Goal: Transaction & Acquisition: Purchase product/service

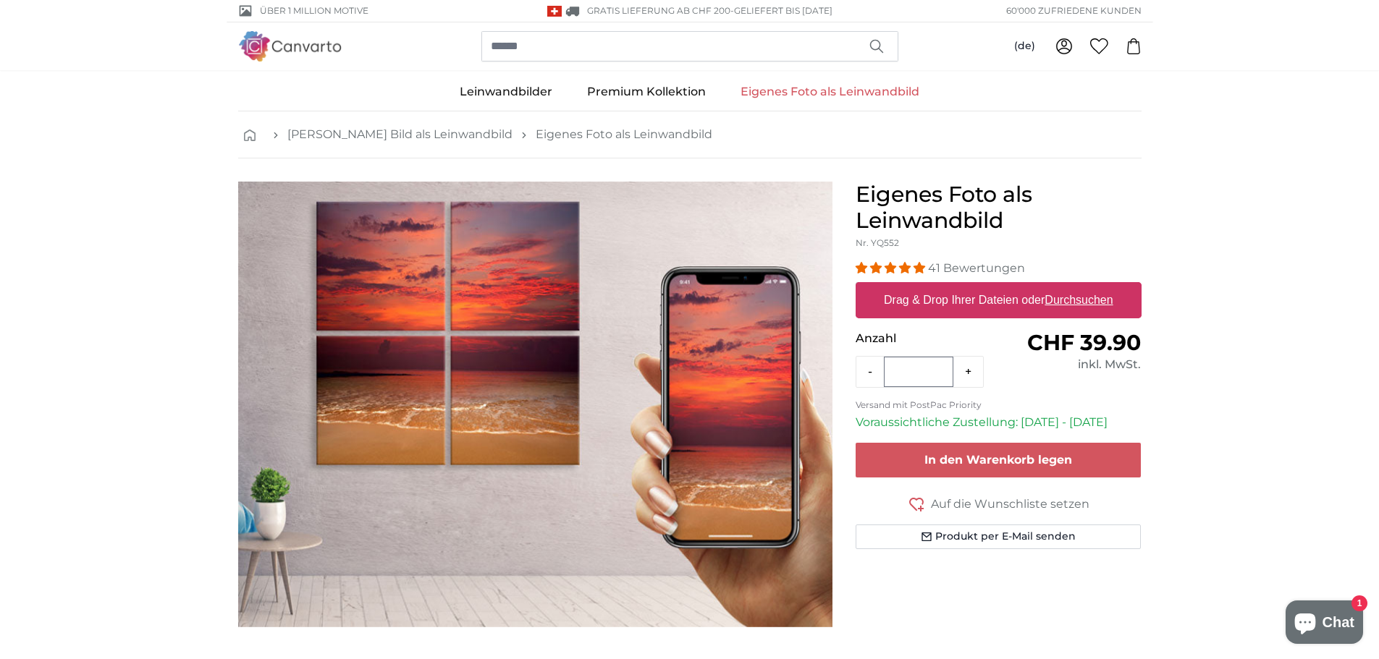
click at [974, 300] on label "Drag & Drop Ihrer Dateien oder Durchsuchen" at bounding box center [998, 300] width 241 height 29
click at [974, 287] on input "Drag & Drop Ihrer Dateien oder Durchsuchen" at bounding box center [998, 284] width 286 height 4
type input "**********"
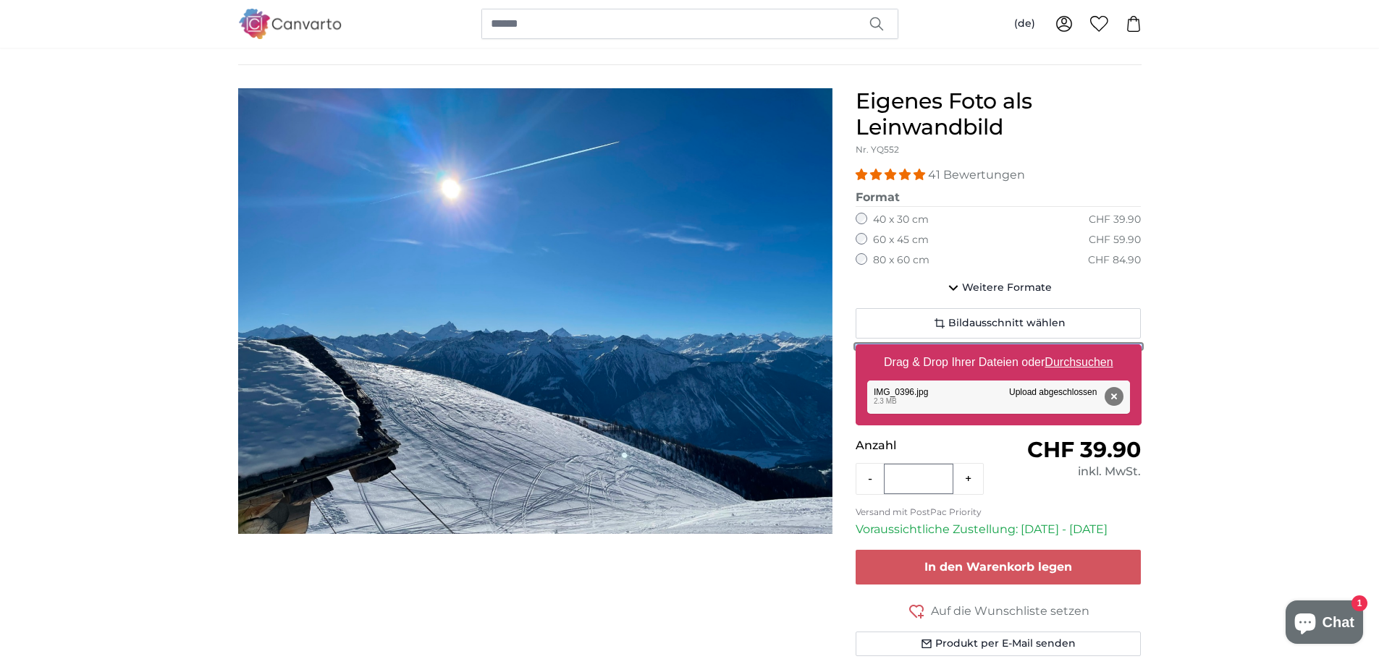
scroll to position [72, 0]
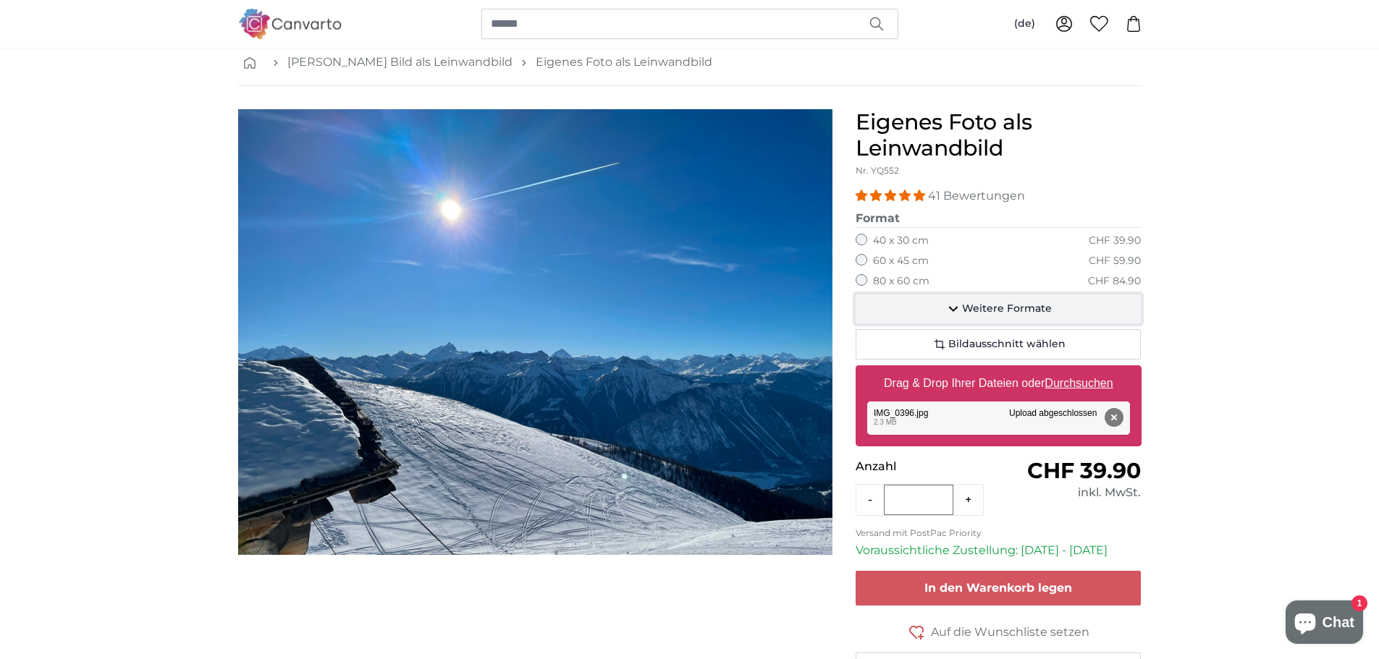
click at [989, 310] on span "Weitere Formate" at bounding box center [1007, 309] width 90 height 14
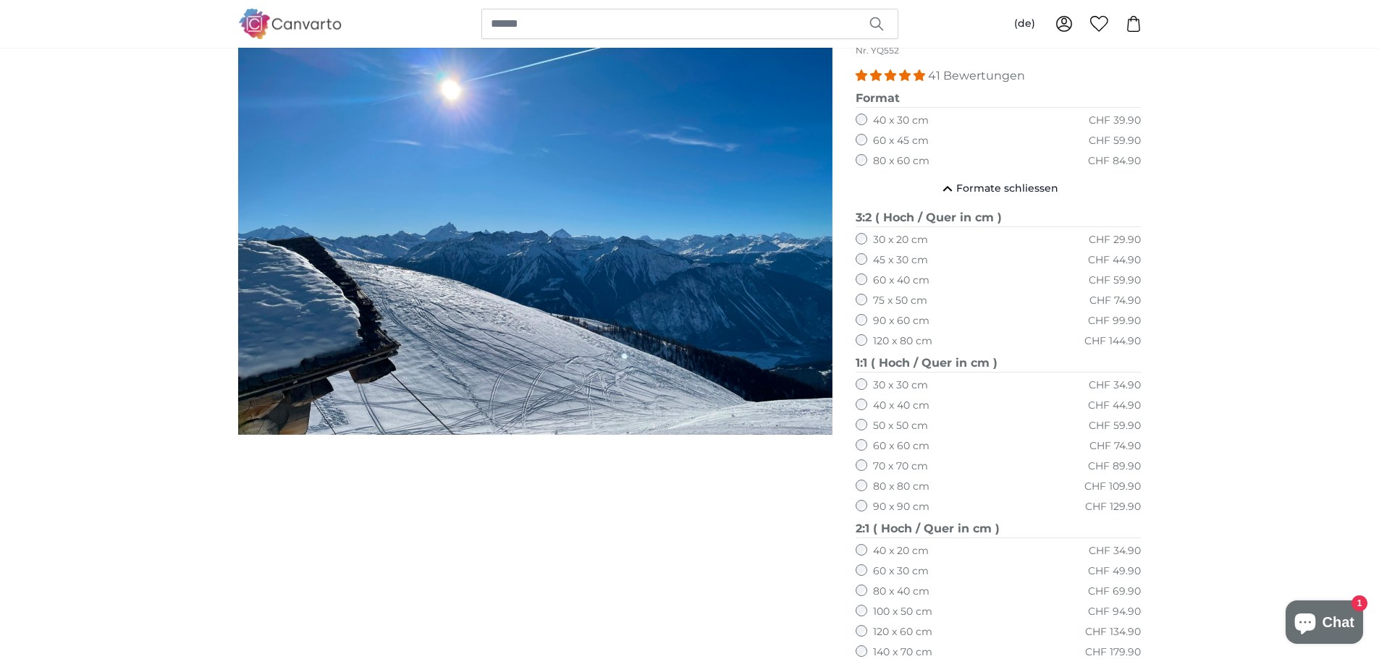
scroll to position [217, 0]
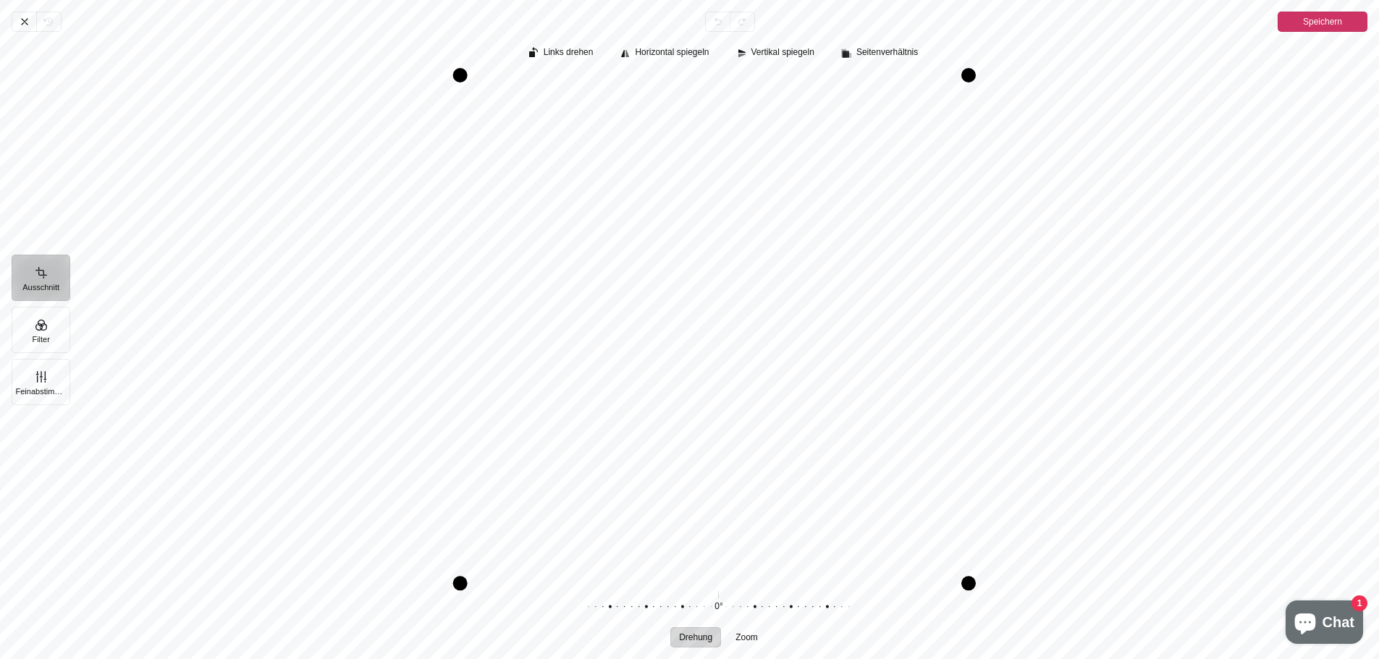
drag, startPoint x: 465, startPoint y: 577, endPoint x: 294, endPoint y: 575, distance: 171.5
click at [294, 575] on div "Pintura" at bounding box center [723, 325] width 1309 height 512
drag, startPoint x: 968, startPoint y: 77, endPoint x: 926, endPoint y: 119, distance: 59.4
click at [926, 119] on div "Pintura" at bounding box center [926, 117] width 14 height 14
drag, startPoint x: 470, startPoint y: 574, endPoint x: 428, endPoint y: 553, distance: 47.6
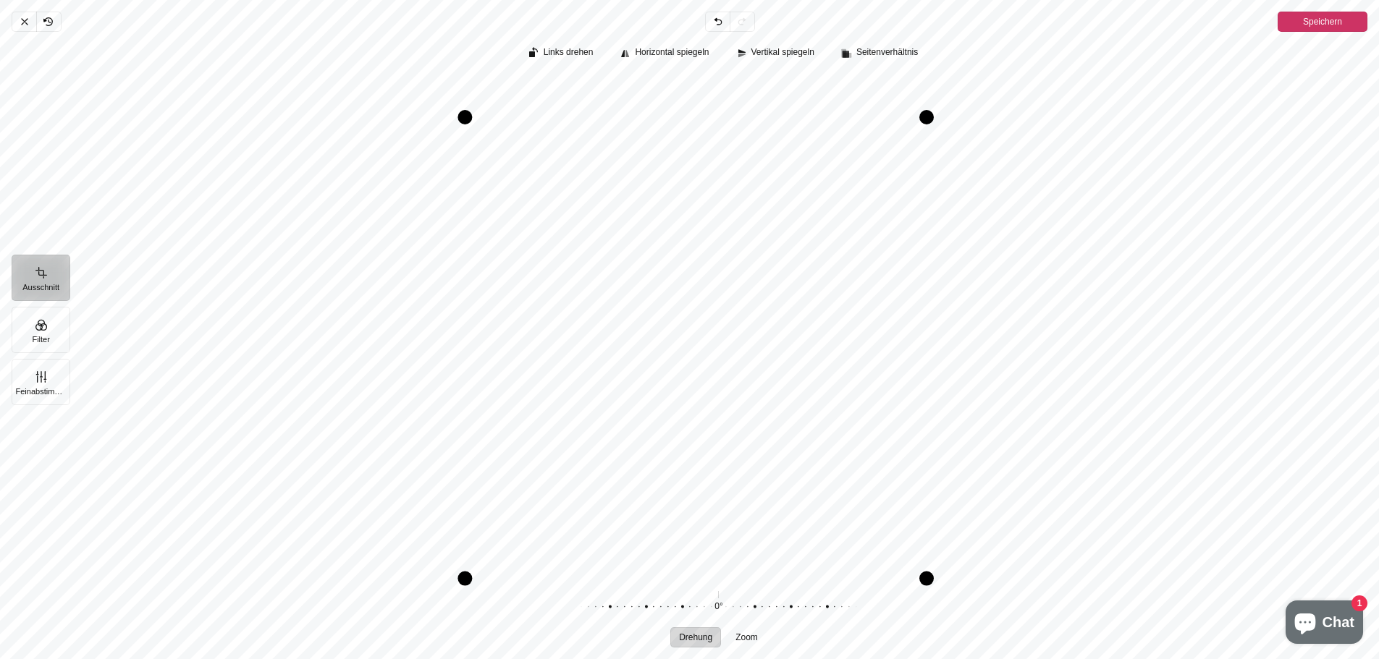
click at [428, 553] on div "Pintura" at bounding box center [718, 325] width 1298 height 500
drag, startPoint x: 926, startPoint y: 578, endPoint x: 987, endPoint y: 576, distance: 60.8
click at [987, 576] on div "Pintura" at bounding box center [723, 325] width 1309 height 512
drag, startPoint x: 927, startPoint y: 119, endPoint x: 1007, endPoint y: 99, distance: 82.7
click at [1007, 99] on div "Pintura" at bounding box center [718, 325] width 1298 height 500
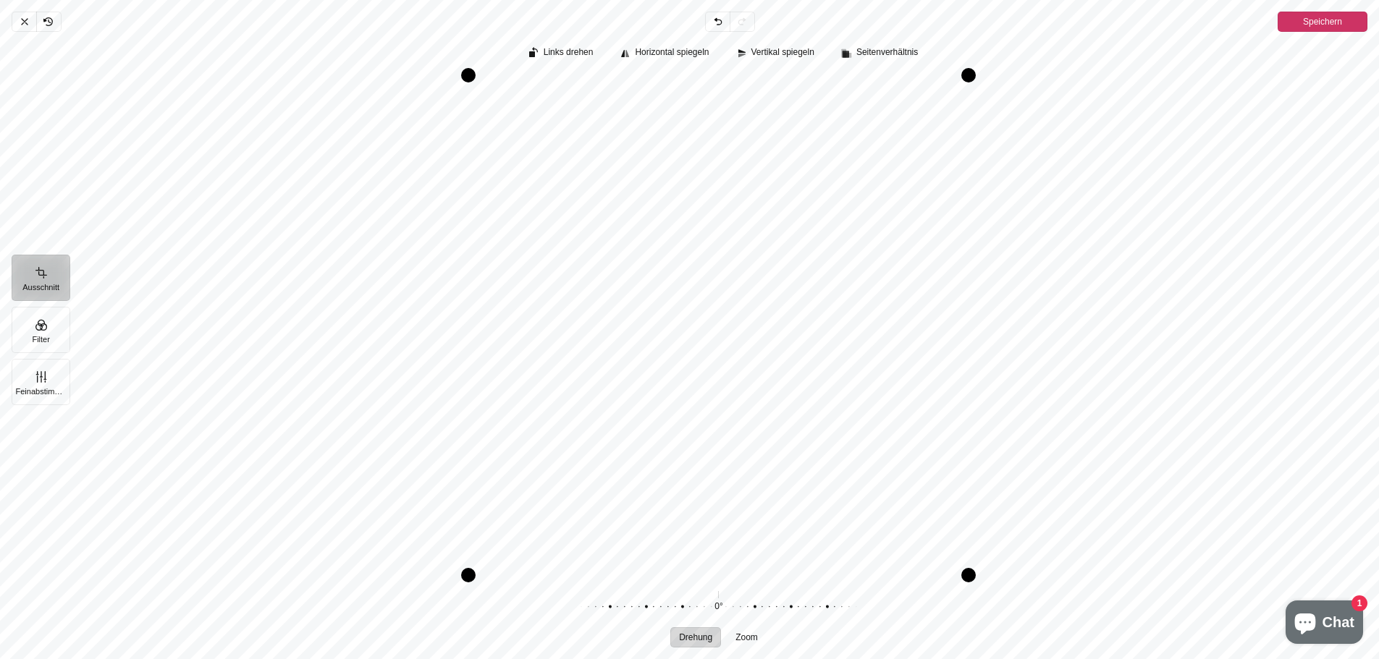
drag, startPoint x: 888, startPoint y: 164, endPoint x: 874, endPoint y: 159, distance: 15.1
click at [874, 159] on div "Pintura" at bounding box center [718, 325] width 1298 height 500
drag, startPoint x: 816, startPoint y: 279, endPoint x: 784, endPoint y: 272, distance: 33.2
click at [784, 272] on div "Pintura" at bounding box center [718, 325] width 1298 height 500
drag, startPoint x: 772, startPoint y: 306, endPoint x: 903, endPoint y: 302, distance: 131.1
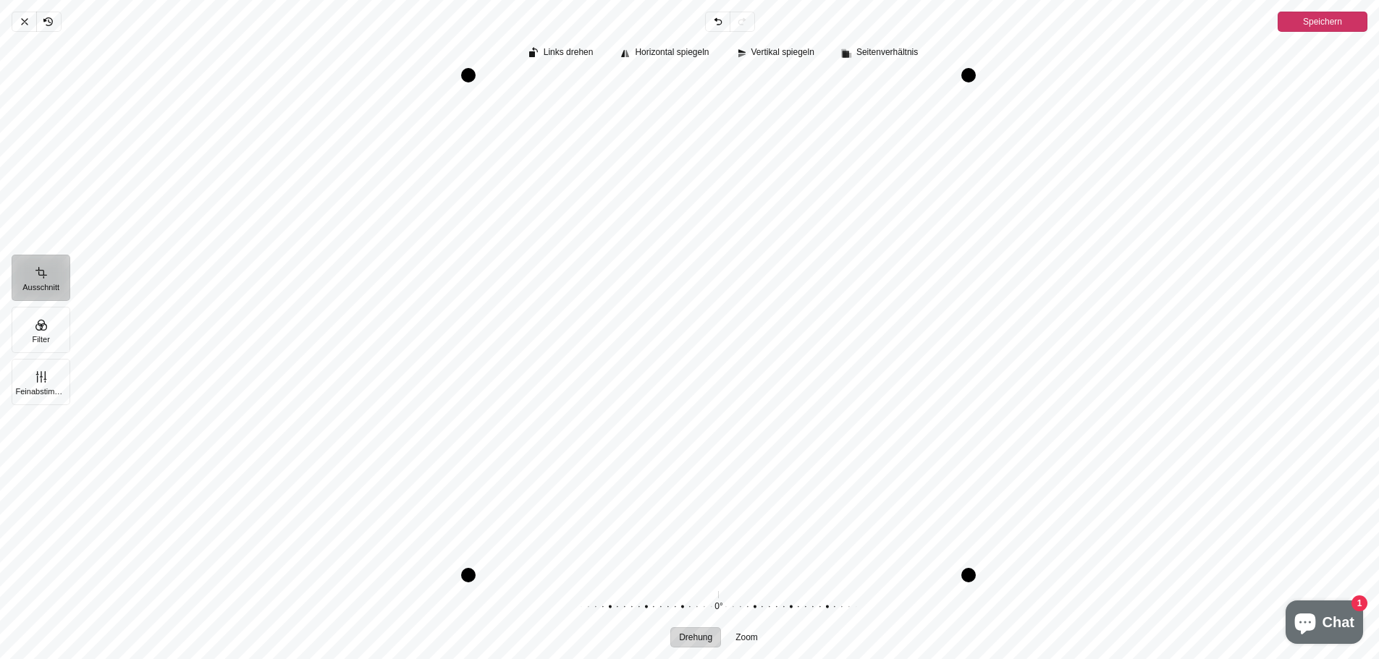
click at [903, 302] on div "Pintura" at bounding box center [718, 325] width 1298 height 500
click at [1273, 163] on div "Pintura" at bounding box center [718, 325] width 1298 height 500
click at [1314, 22] on span "Speichern" at bounding box center [1322, 21] width 39 height 17
